Goal: Register for event/course

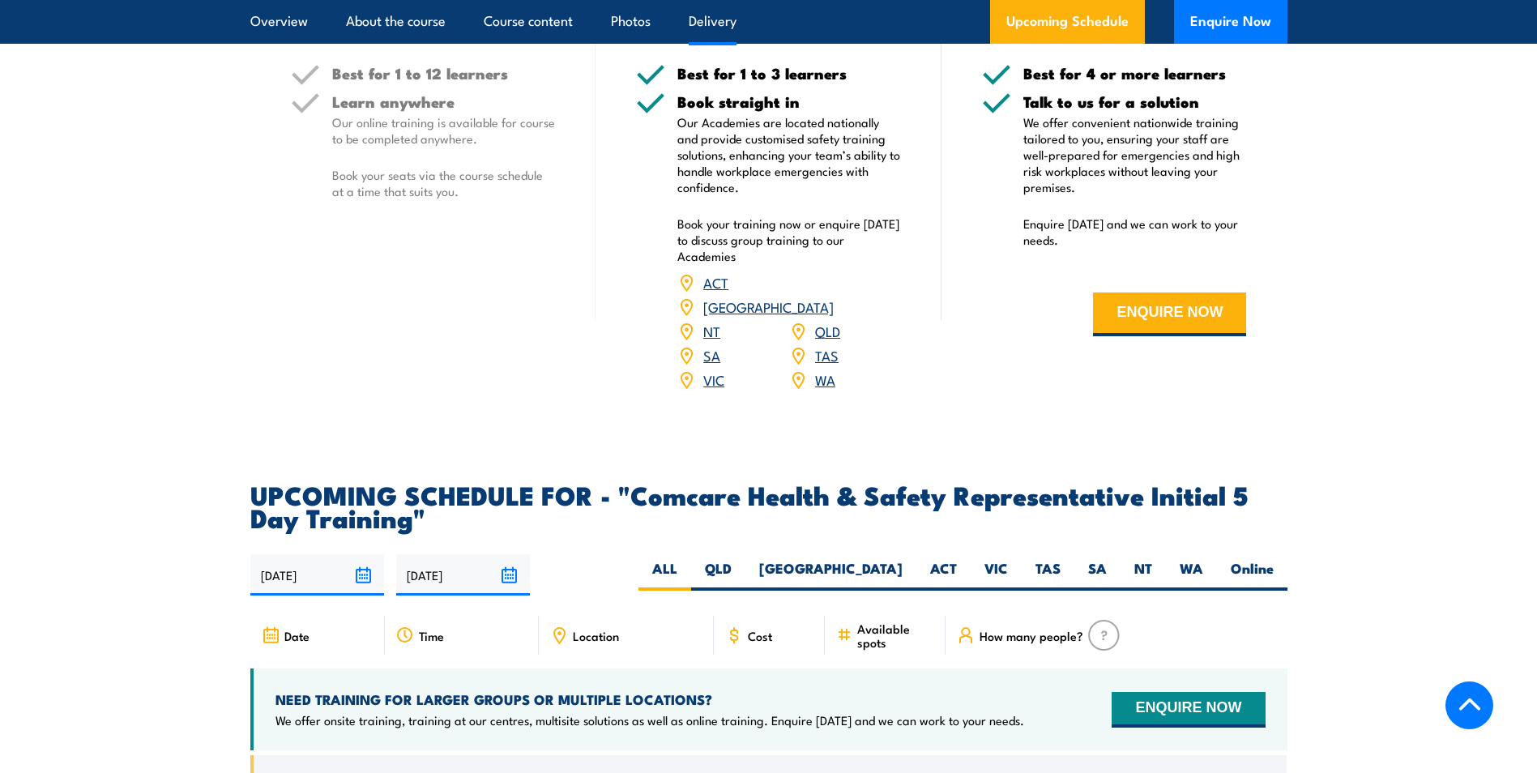
scroll to position [2350, 0]
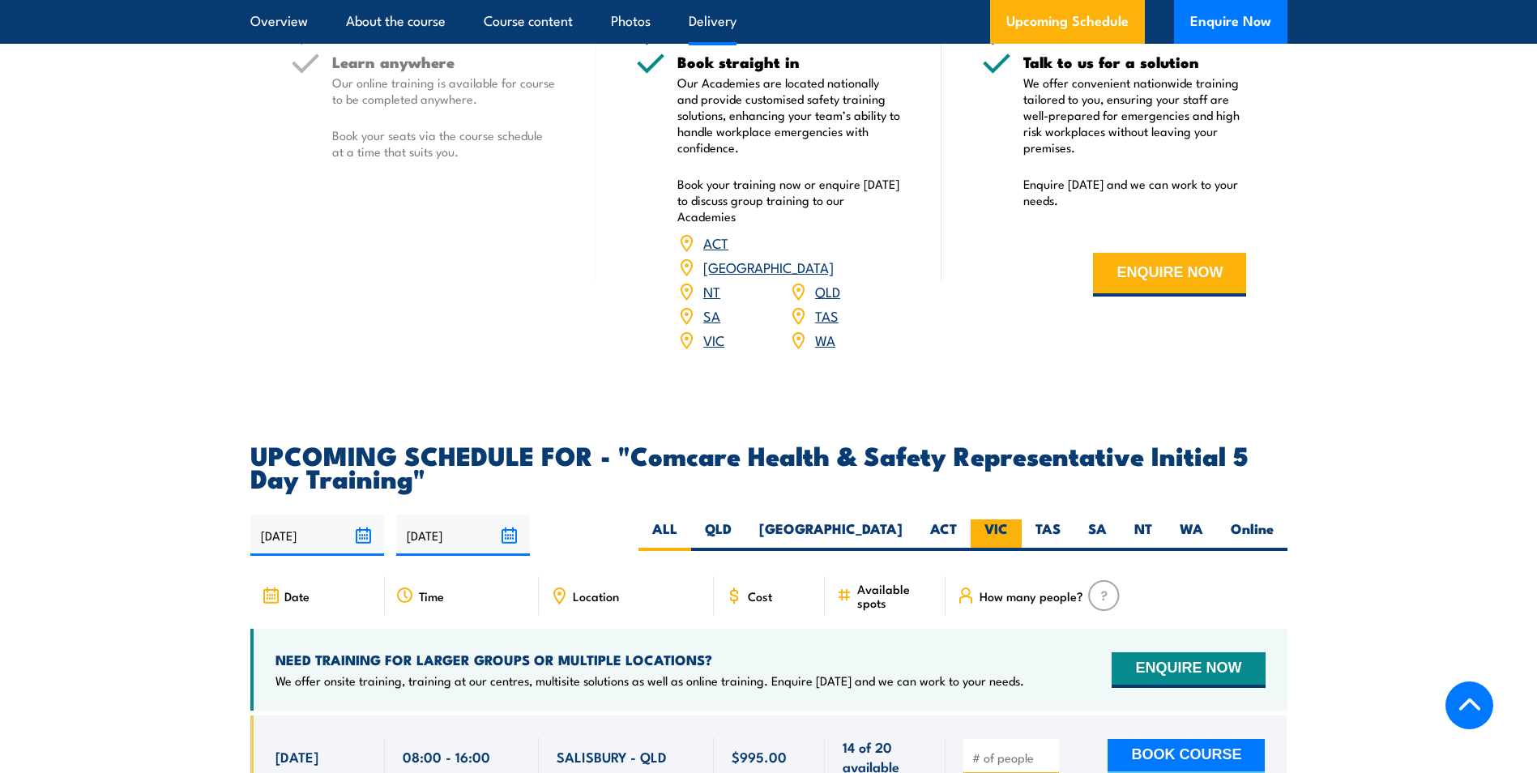
click at [989, 519] on label "VIC" at bounding box center [996, 535] width 51 height 32
click at [1008, 519] on input "VIC" at bounding box center [1013, 524] width 11 height 11
radio input "true"
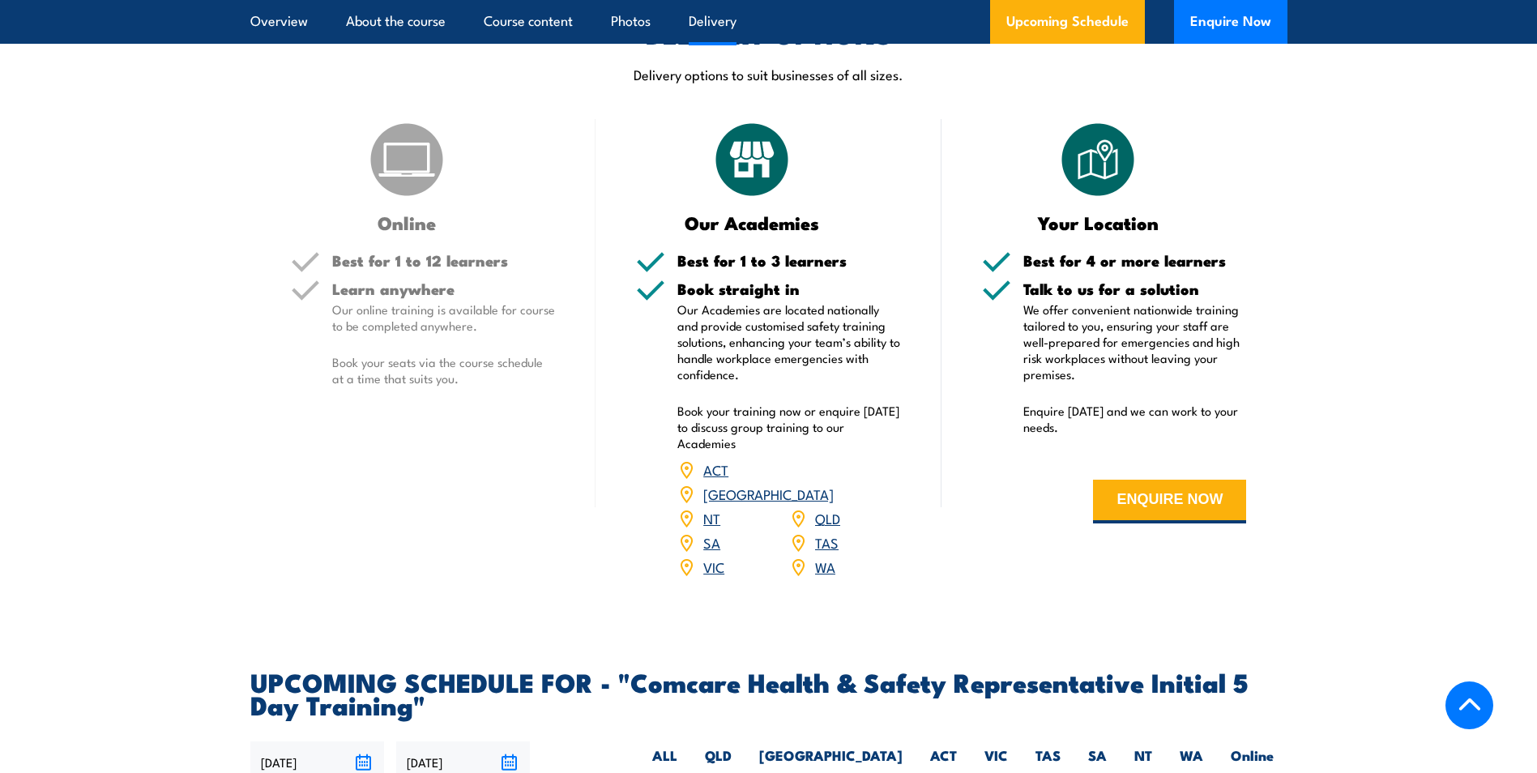
scroll to position [2107, 0]
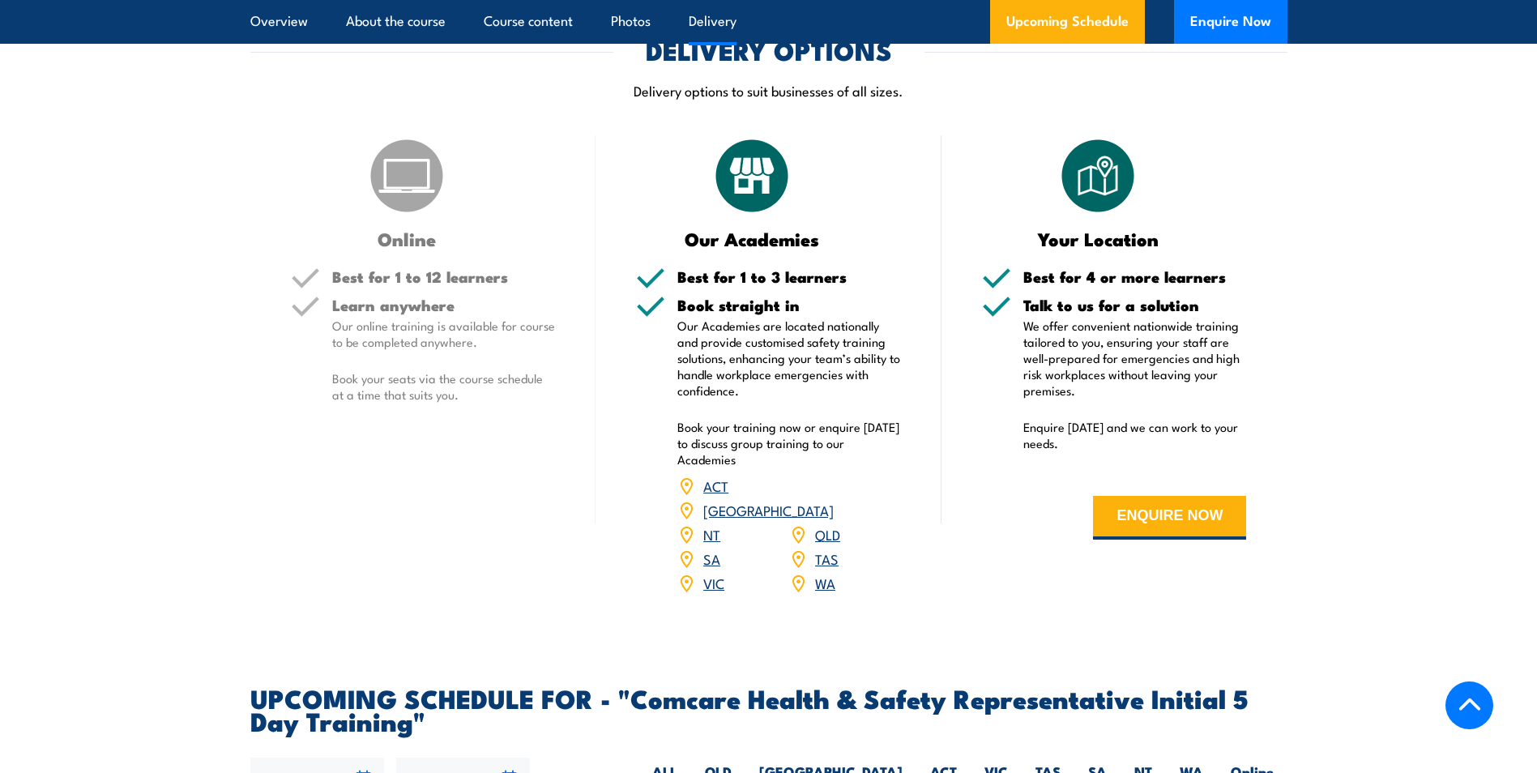
click at [407, 168] on img at bounding box center [406, 175] width 81 height 81
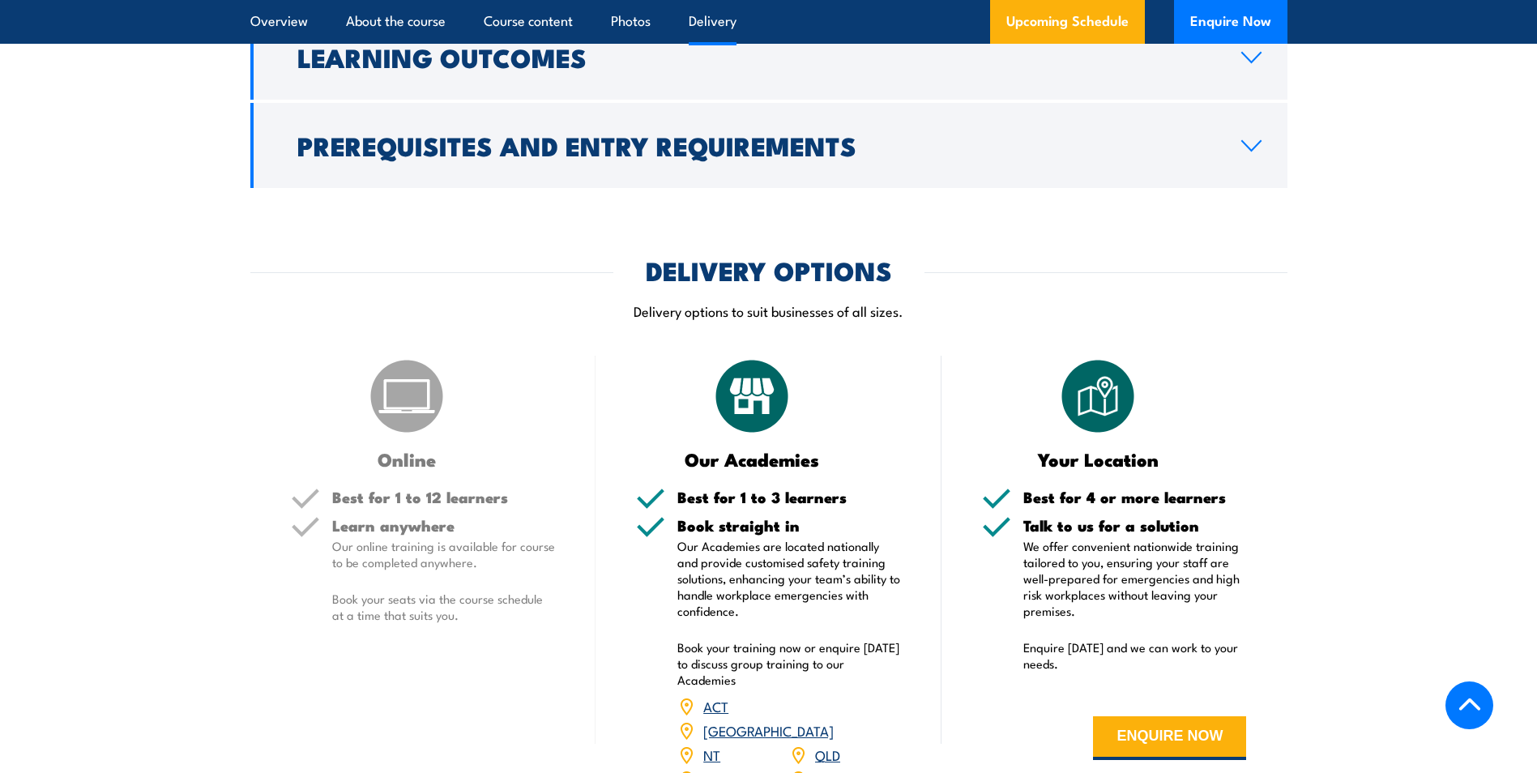
scroll to position [1864, 0]
